Goal: Use online tool/utility: Use online tool/utility

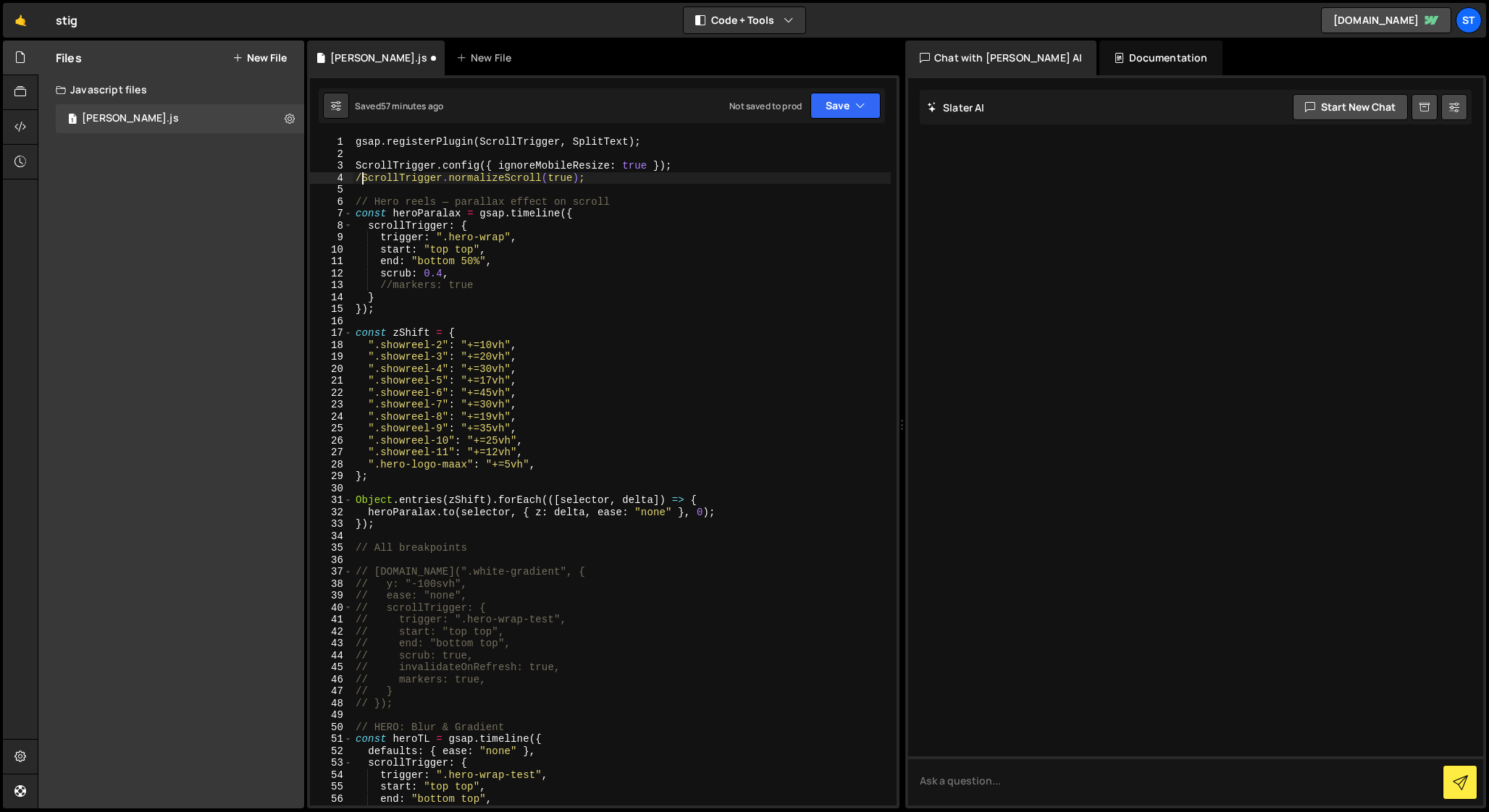
type textarea "//ScrollTrigger.normalizeScroll(true);"
click at [413, 188] on div "gsap . registerPlugin ( ScrollTrigger , SplitText ) ; ScrollTrigger . config ({…" at bounding box center [622, 483] width 538 height 693
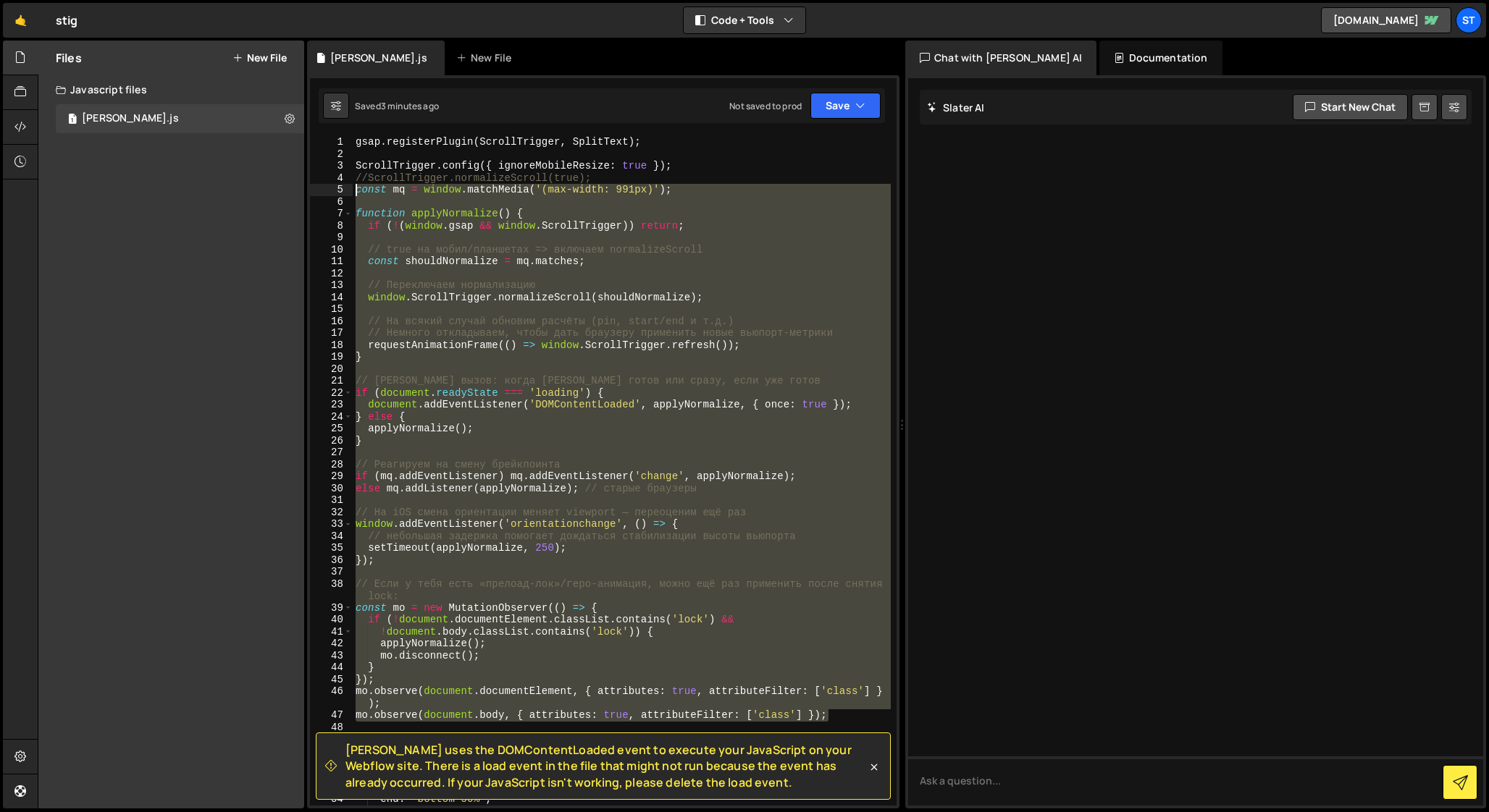
drag, startPoint x: 832, startPoint y: 590, endPoint x: 325, endPoint y: 186, distance: 648.3
click at [325, 186] on div "mo.observe(document.body, { attributes: true, attributeFilter: ['class'] }); 1 …" at bounding box center [603, 471] width 587 height 669
paste textarea "})();"
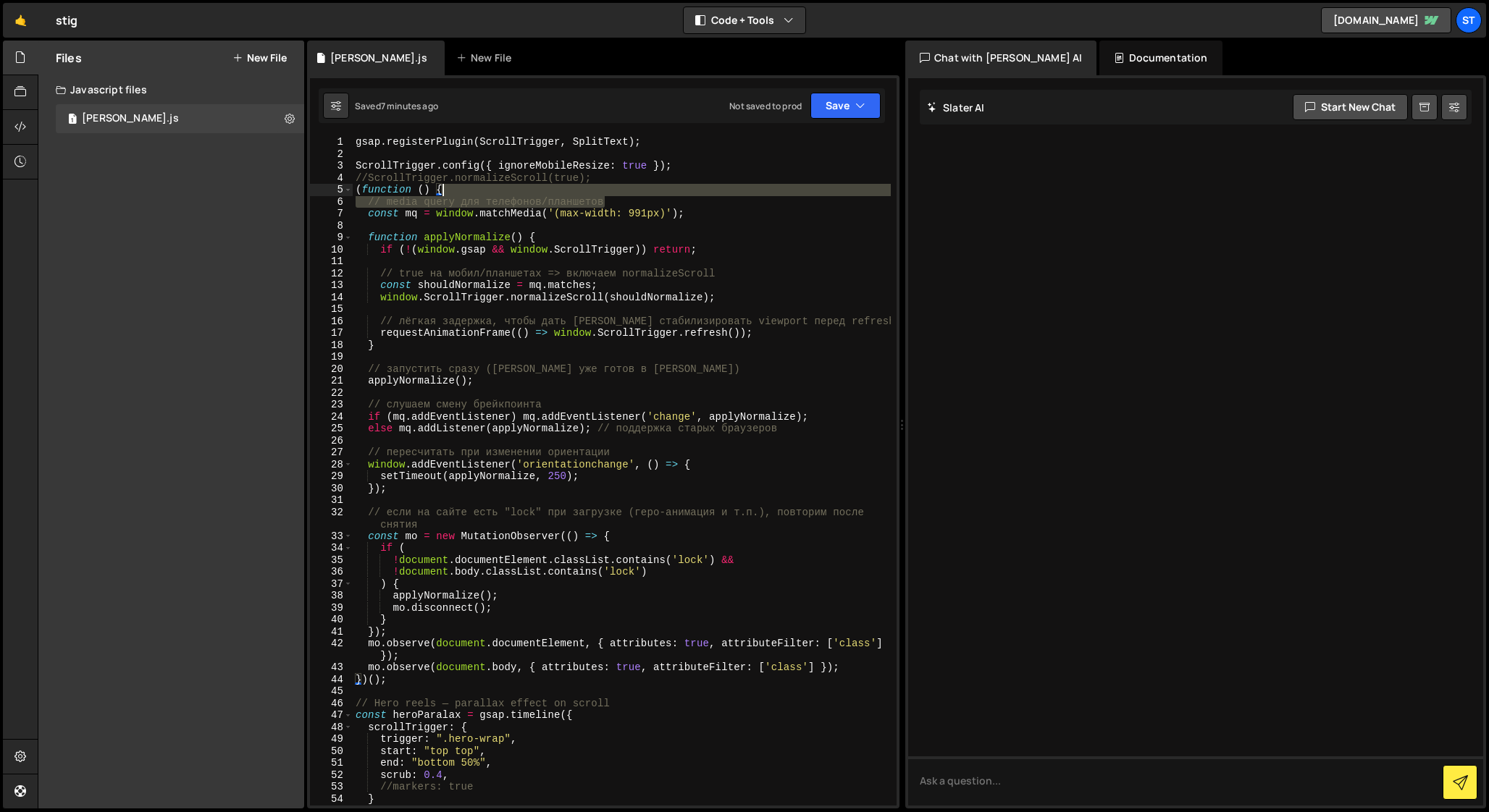
drag, startPoint x: 613, startPoint y: 199, endPoint x: 613, endPoint y: 191, distance: 8.0
click at [613, 191] on div "gsap . registerPlugin ( ScrollTrigger , SplitText ) ; ScrollTrigger . config ({…" at bounding box center [622, 483] width 538 height 693
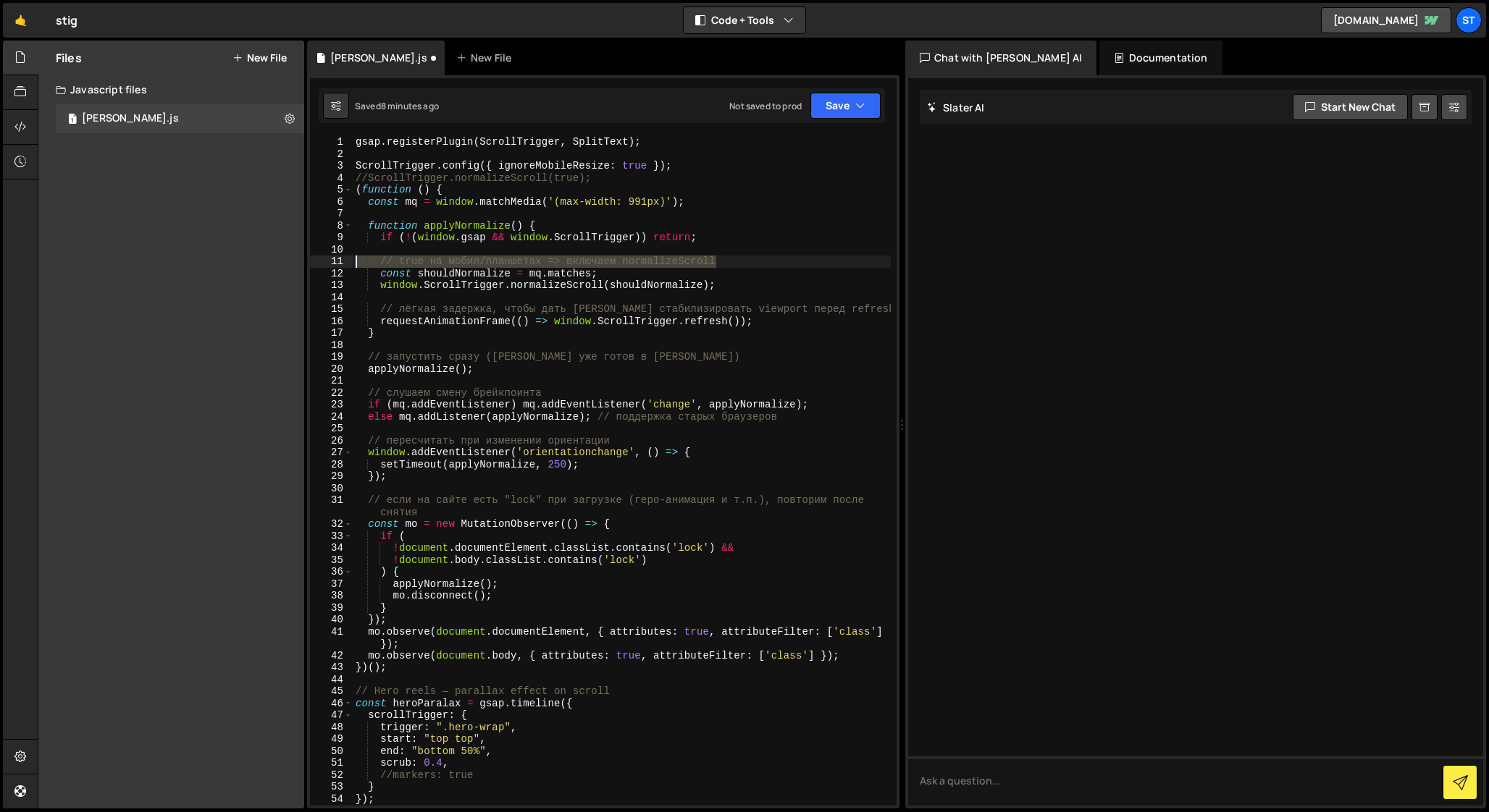
drag, startPoint x: 724, startPoint y: 259, endPoint x: 329, endPoint y: 260, distance: 395.0
click at [329, 260] on div "(function () { 1 2 3 4 5 6 7 8 9 10 11 12 13 14 15 16 17 18 19 20 21 22 23 24 2…" at bounding box center [603, 471] width 587 height 669
type textarea "// true на мобил/планшетах => включаем normalizeScroll"
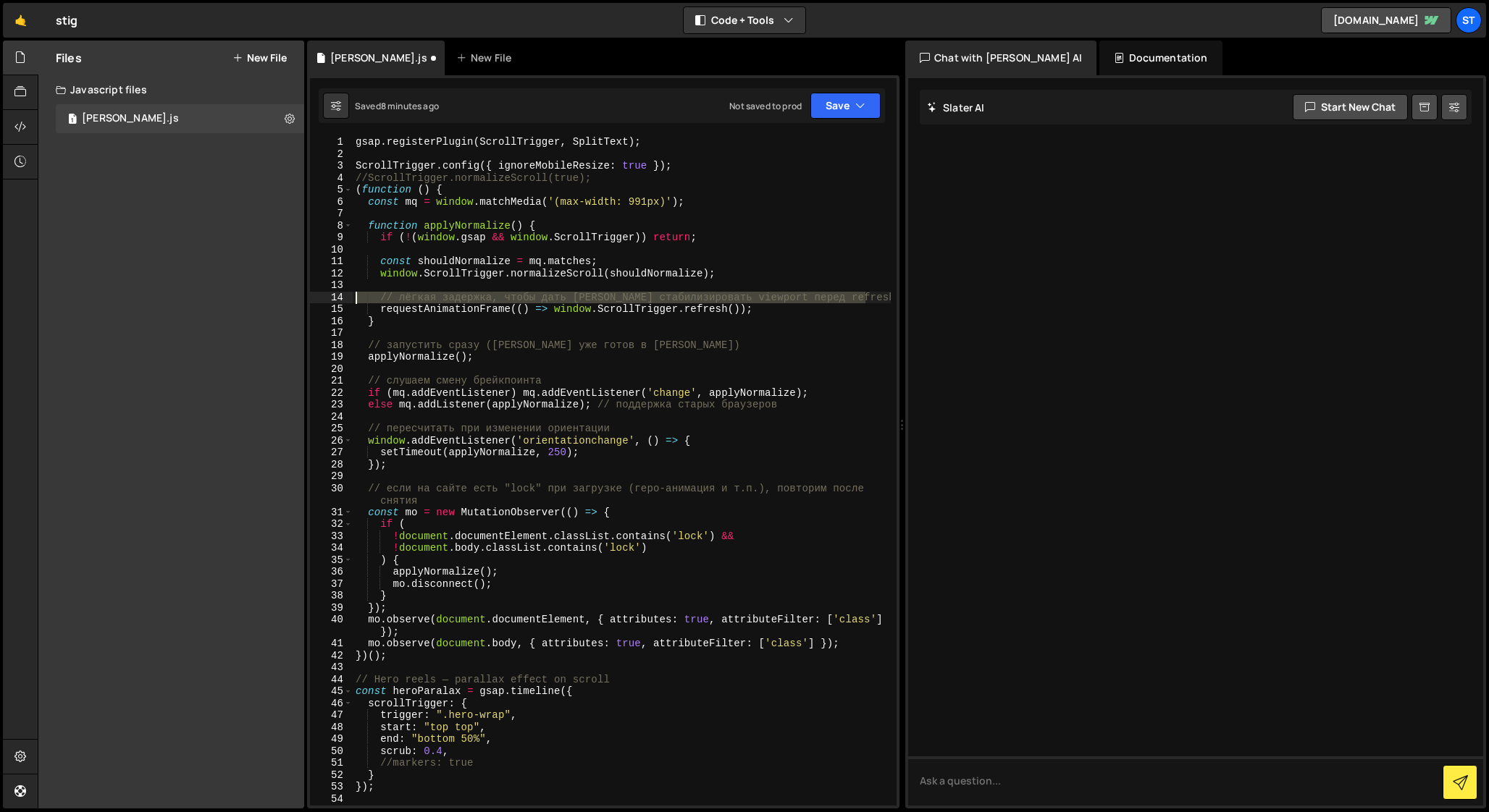
drag, startPoint x: 870, startPoint y: 295, endPoint x: 341, endPoint y: 300, distance: 529.0
click at [341, 300] on div "1 2 3 4 5 6 7 8 9 10 11 12 13 14 15 16 17 18 19 20 21 22 23 24 25 26 27 28 29 3…" at bounding box center [603, 471] width 587 height 669
type textarea "// лёгкая задержка, чтобы дать [PERSON_NAME] стабилизировать viewport перед ref…"
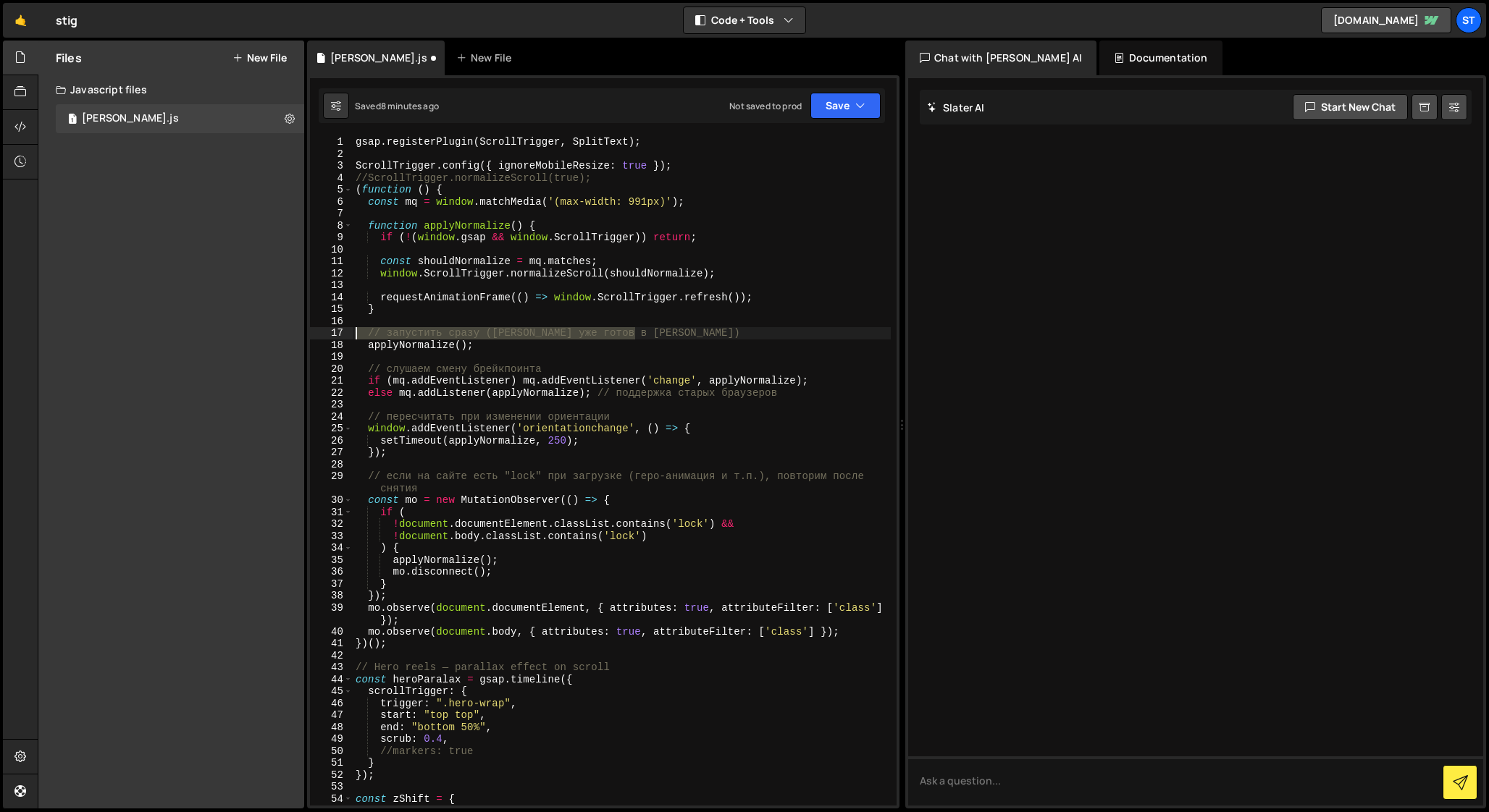
drag, startPoint x: 651, startPoint y: 331, endPoint x: 327, endPoint y: 330, distance: 324.0
click at [327, 330] on div "1 2 3 4 5 6 7 8 9 10 11 12 13 14 15 16 17 18 19 20 21 22 23 24 25 26 27 28 29 3…" at bounding box center [603, 471] width 587 height 669
type textarea "// запустить сразу ([PERSON_NAME] уже готов в [PERSON_NAME])"
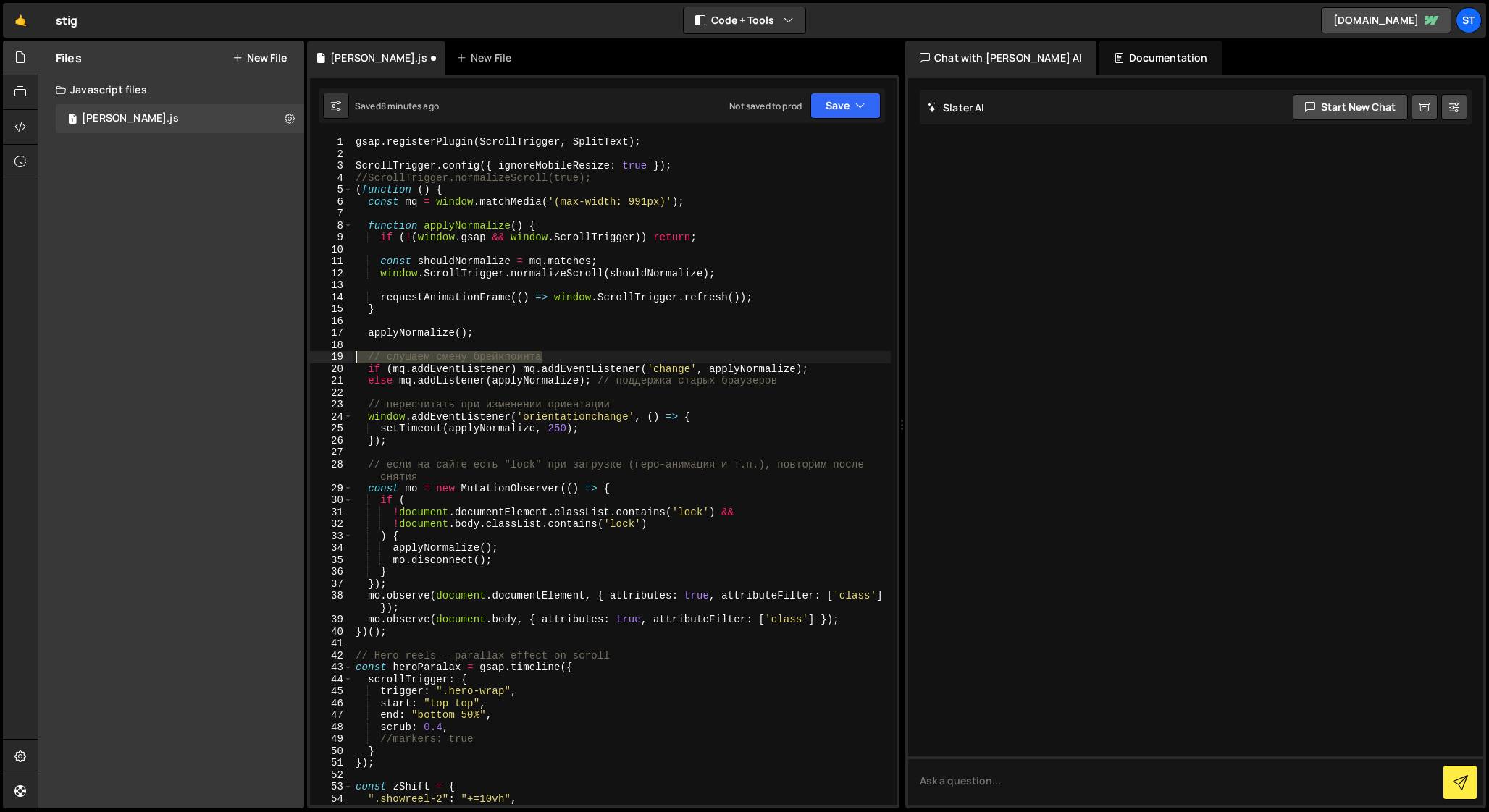
drag, startPoint x: 564, startPoint y: 354, endPoint x: 300, endPoint y: 358, distance: 264.0
click at [300, 358] on div "Files New File Javascript files 1 [PERSON_NAME].js 0 CSS files Copy share link …" at bounding box center [763, 425] width 1451 height 769
type textarea "// слушаем смену брейкпоинта"
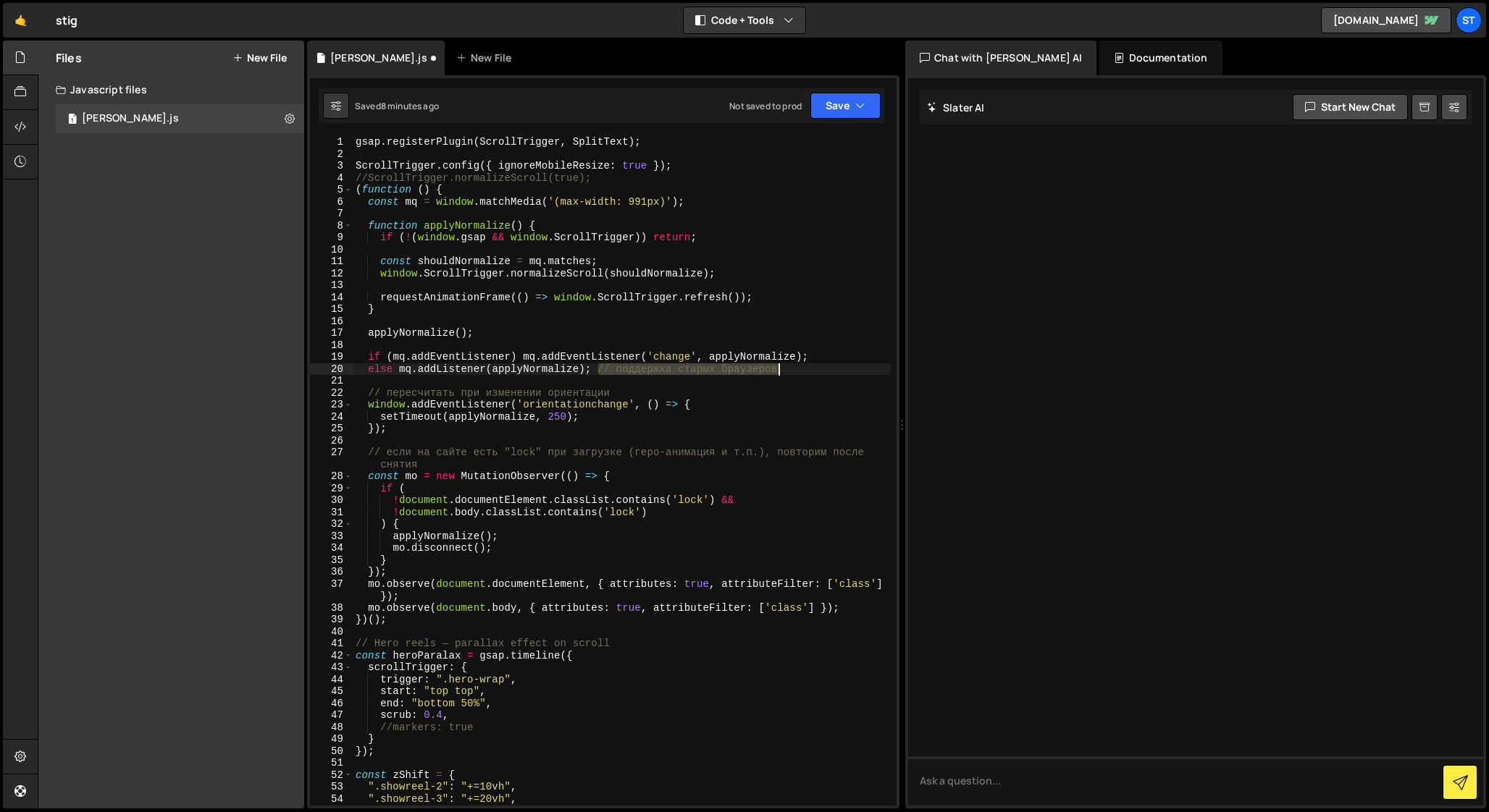
drag, startPoint x: 597, startPoint y: 367, endPoint x: 828, endPoint y: 367, distance: 231.0
click at [828, 367] on div "gsap . registerPlugin ( ScrollTrigger , SplitText ) ; ScrollTrigger . config ({…" at bounding box center [622, 483] width 538 height 693
drag, startPoint x: 617, startPoint y: 390, endPoint x: 200, endPoint y: 394, distance: 417.0
click at [200, 394] on div "Files New File Javascript files 1 [PERSON_NAME].js 0 CSS files Copy share link …" at bounding box center [763, 425] width 1451 height 769
type textarea "// пересчитать при изменении ориентации"
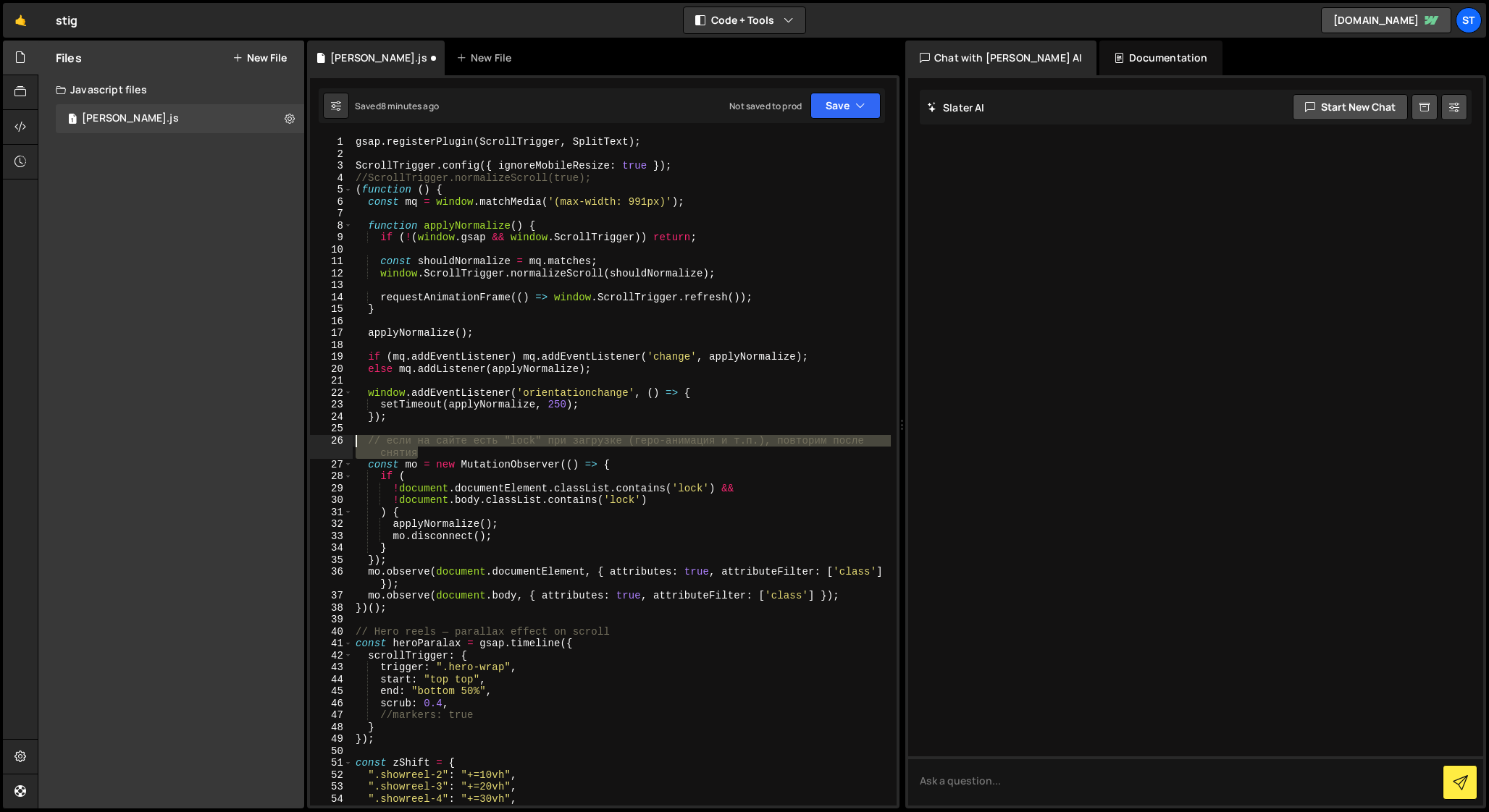
drag, startPoint x: 429, startPoint y: 450, endPoint x: 310, endPoint y: 441, distance: 119.3
click at [310, 441] on div "1 2 3 4 5 6 7 8 9 10 11 12 13 14 15 16 17 18 19 20 21 22 23 24 25 26 27 28 29 3…" at bounding box center [603, 471] width 587 height 669
type textarea "// если на сайте есть "lock" при загрузке (геро-анимация и т.п.), повторим посл…"
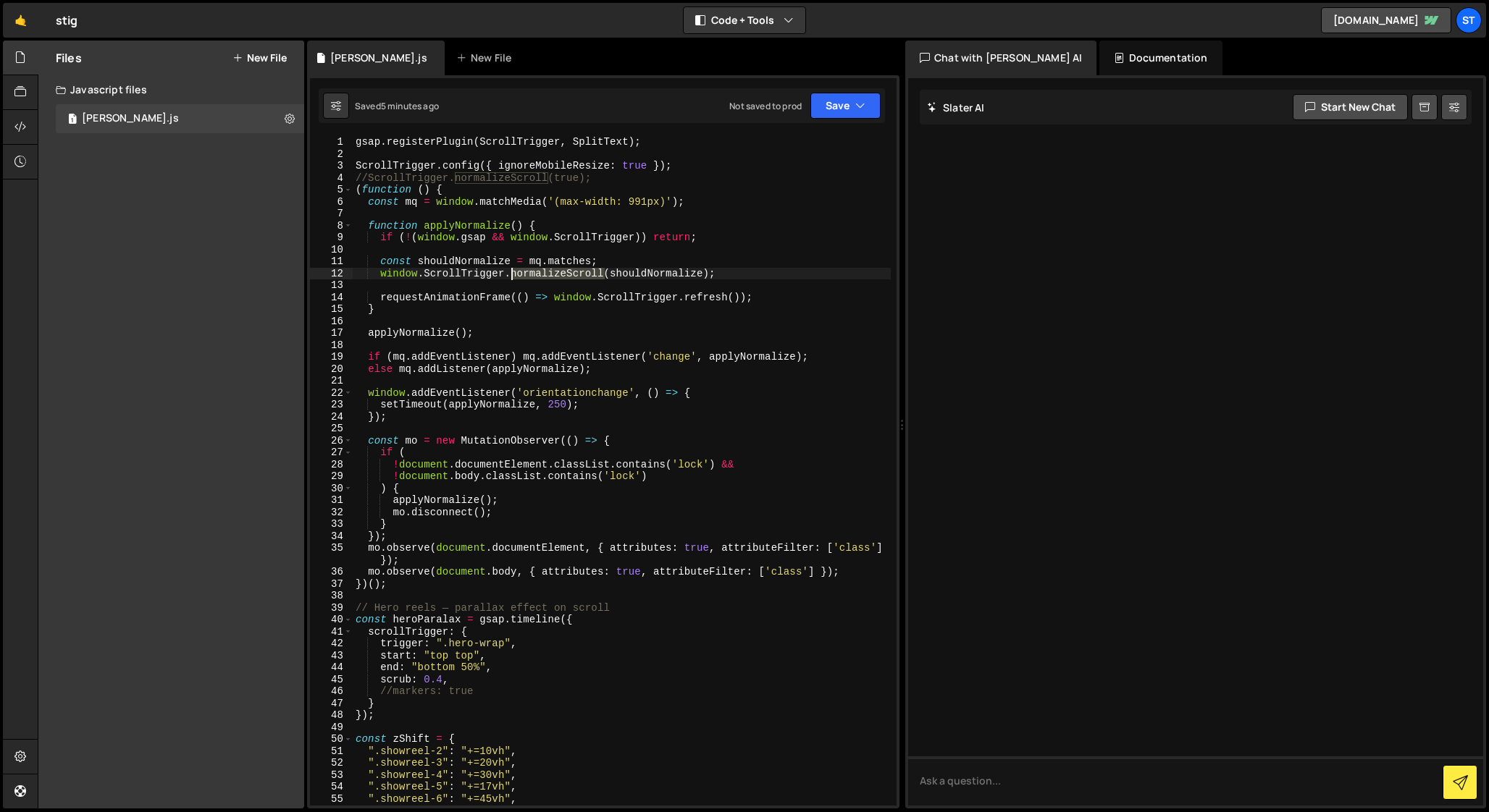
drag, startPoint x: 605, startPoint y: 273, endPoint x: 513, endPoint y: 274, distance: 92.0
click at [513, 274] on div "gsap . registerPlugin ( ScrollTrigger , SplitText ) ; ScrollTrigger . config ({…" at bounding box center [622, 483] width 538 height 693
click at [603, 174] on div "gsap . registerPlugin ( ScrollTrigger , SplitText ) ; ScrollTrigger . config ({…" at bounding box center [622, 483] width 538 height 693
type textarea "//ScrollTrigger.normalizeScroll(true);"
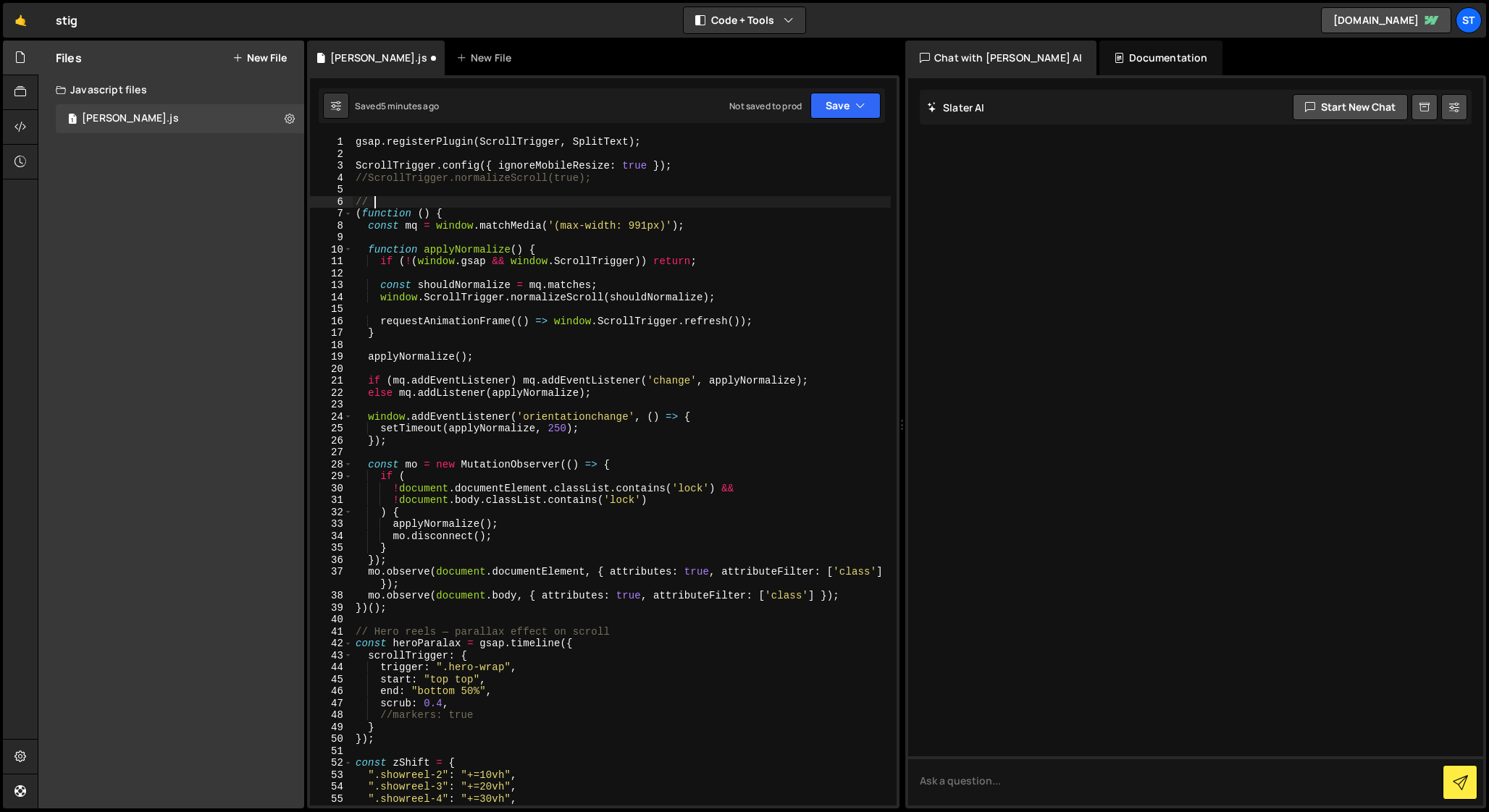
paste textarea "normalizeScroll"
click at [385, 203] on div "gsap . registerPlugin ( ScrollTrigger , SplitText ) ; ScrollTrigger . config ({…" at bounding box center [622, 483] width 538 height 693
type textarea "// NormalizeScroll"
click at [429, 196] on div "gsap . registerPlugin ( ScrollTrigger , SplitText ) ; ScrollTrigger . config ({…" at bounding box center [622, 483] width 538 height 693
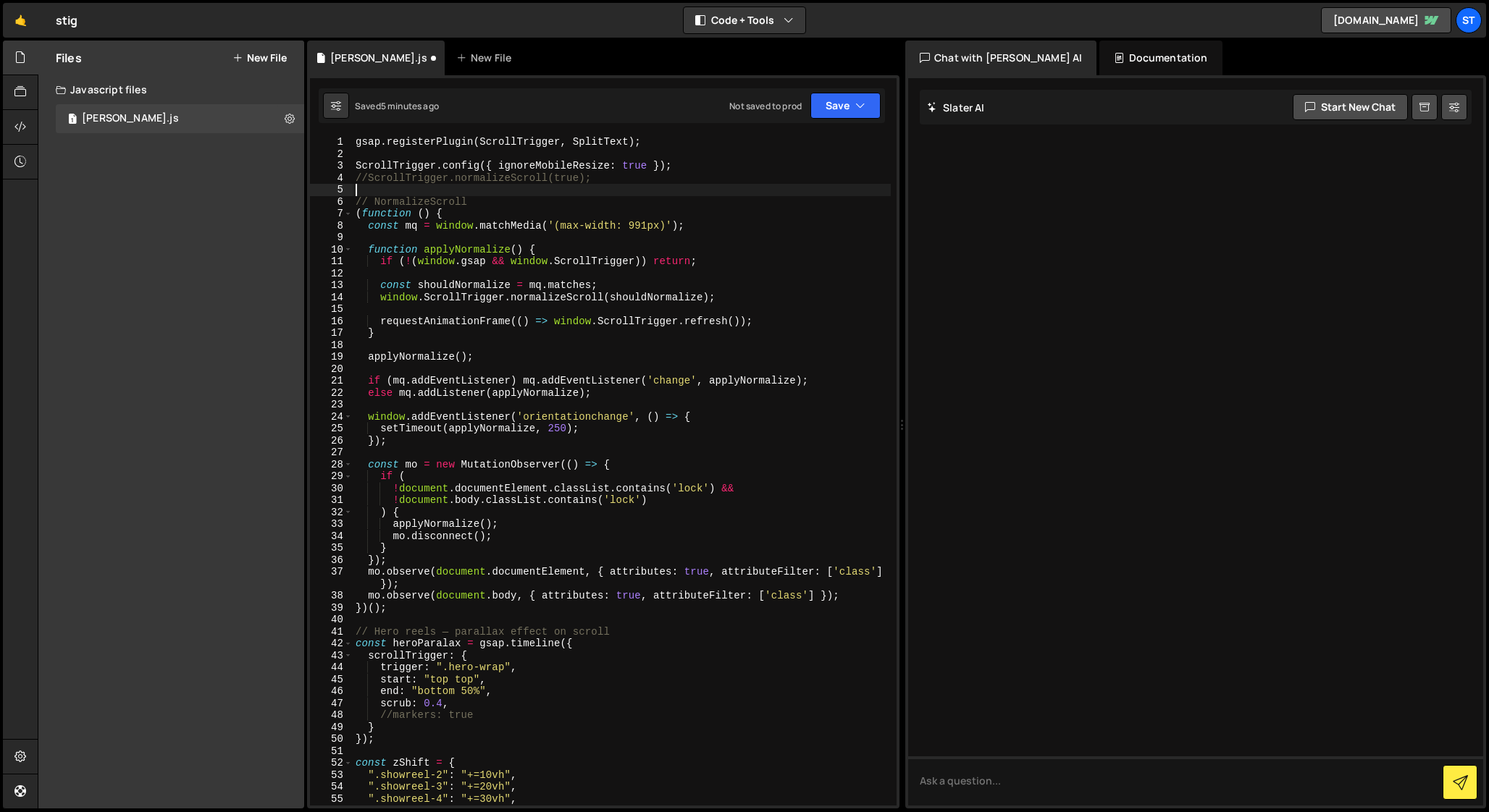
scroll to position [0, 0]
click at [428, 201] on div "gsap . registerPlugin ( ScrollTrigger , SplitText ) ; ScrollTrigger . config ({…" at bounding box center [622, 483] width 538 height 693
click at [486, 203] on div "gsap . registerPlugin ( ScrollTrigger , SplitText ) ; ScrollTrigger . config ({…" at bounding box center [622, 483] width 538 height 693
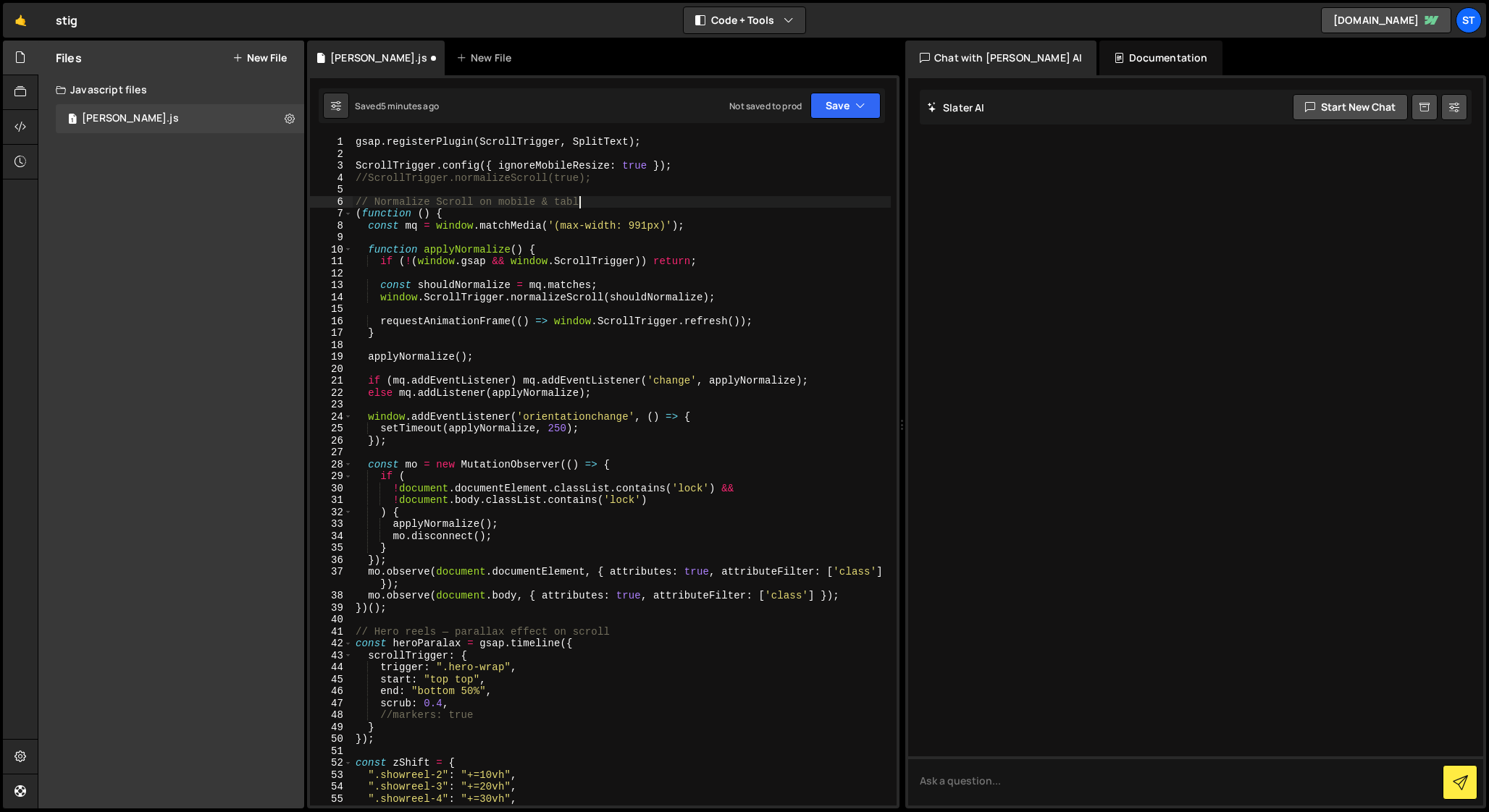
type textarea "// Normalize Scroll on mobile & tablet"
click at [375, 310] on div "gsap . registerPlugin ( ScrollTrigger , SplitText ) ; ScrollTrigger . config ({…" at bounding box center [622, 483] width 538 height 693
type textarea "window.ScrollTrigger.normalizeScroll(shouldNormalize);"
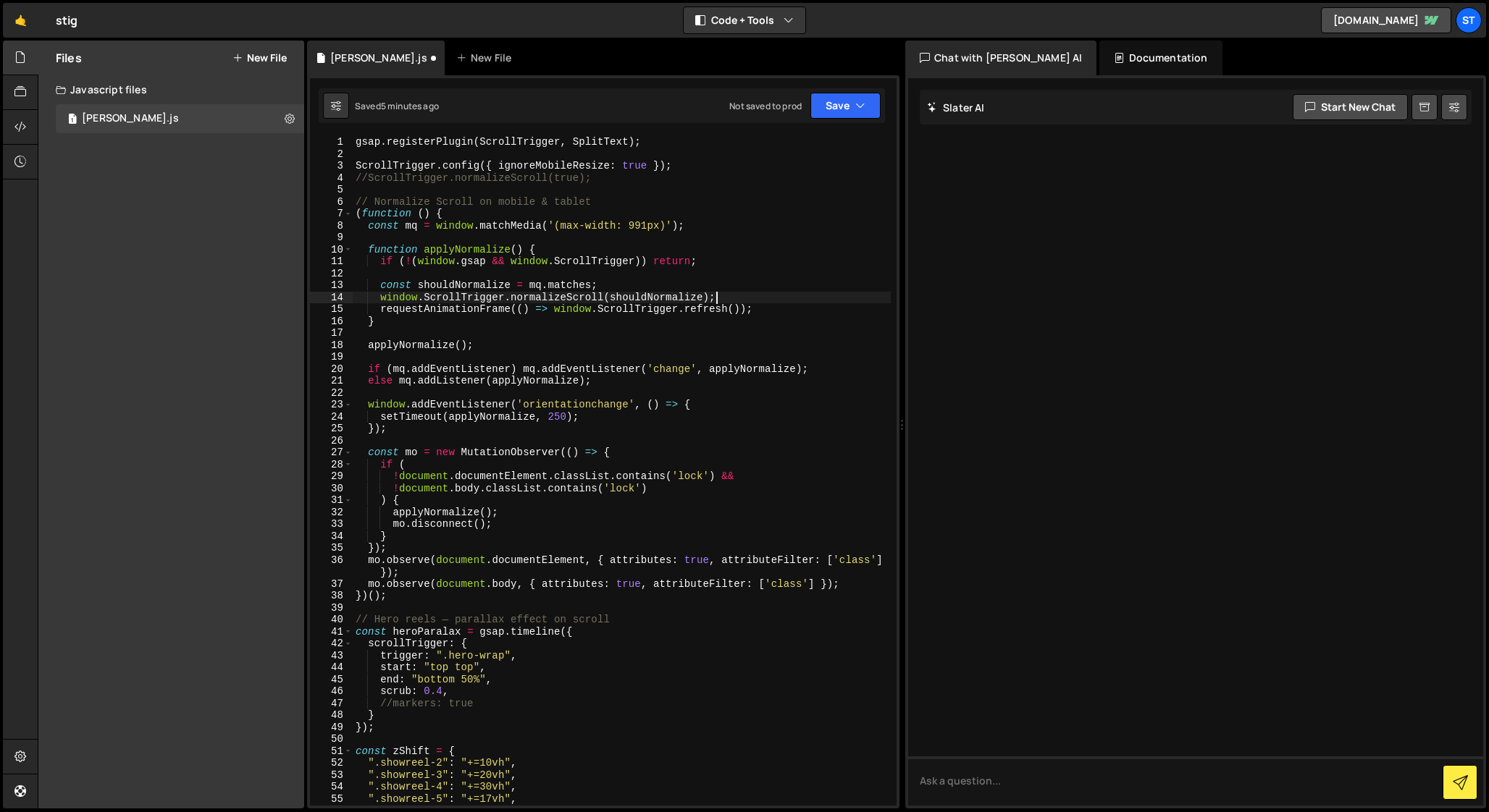
click at [368, 275] on div "gsap . registerPlugin ( ScrollTrigger , SplitText ) ; ScrollTrigger . config ({…" at bounding box center [622, 483] width 538 height 693
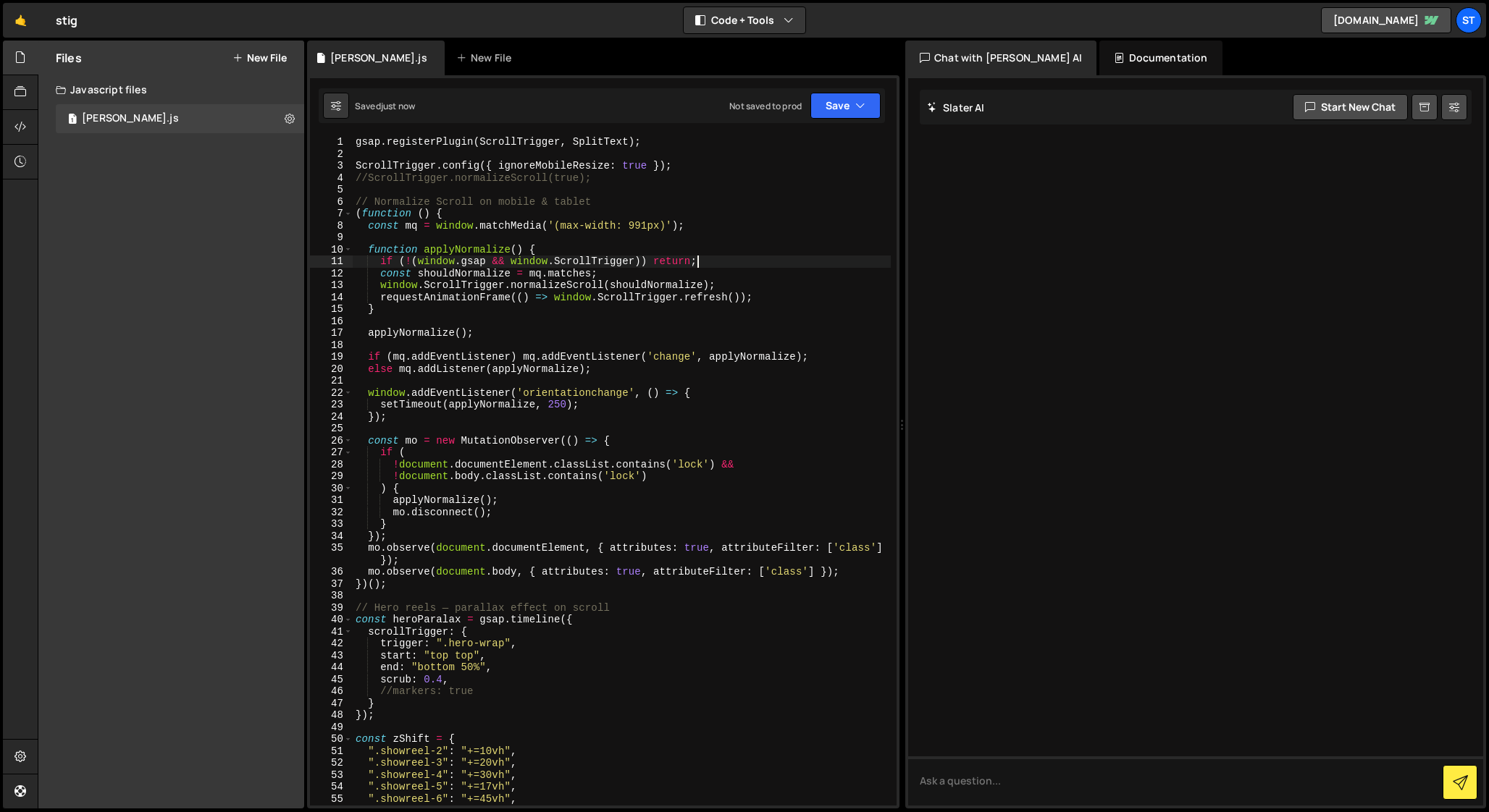
type textarea "if (!(window.gsap && window.ScrollTrigger)) return;"
